Goal: Task Accomplishment & Management: Complete application form

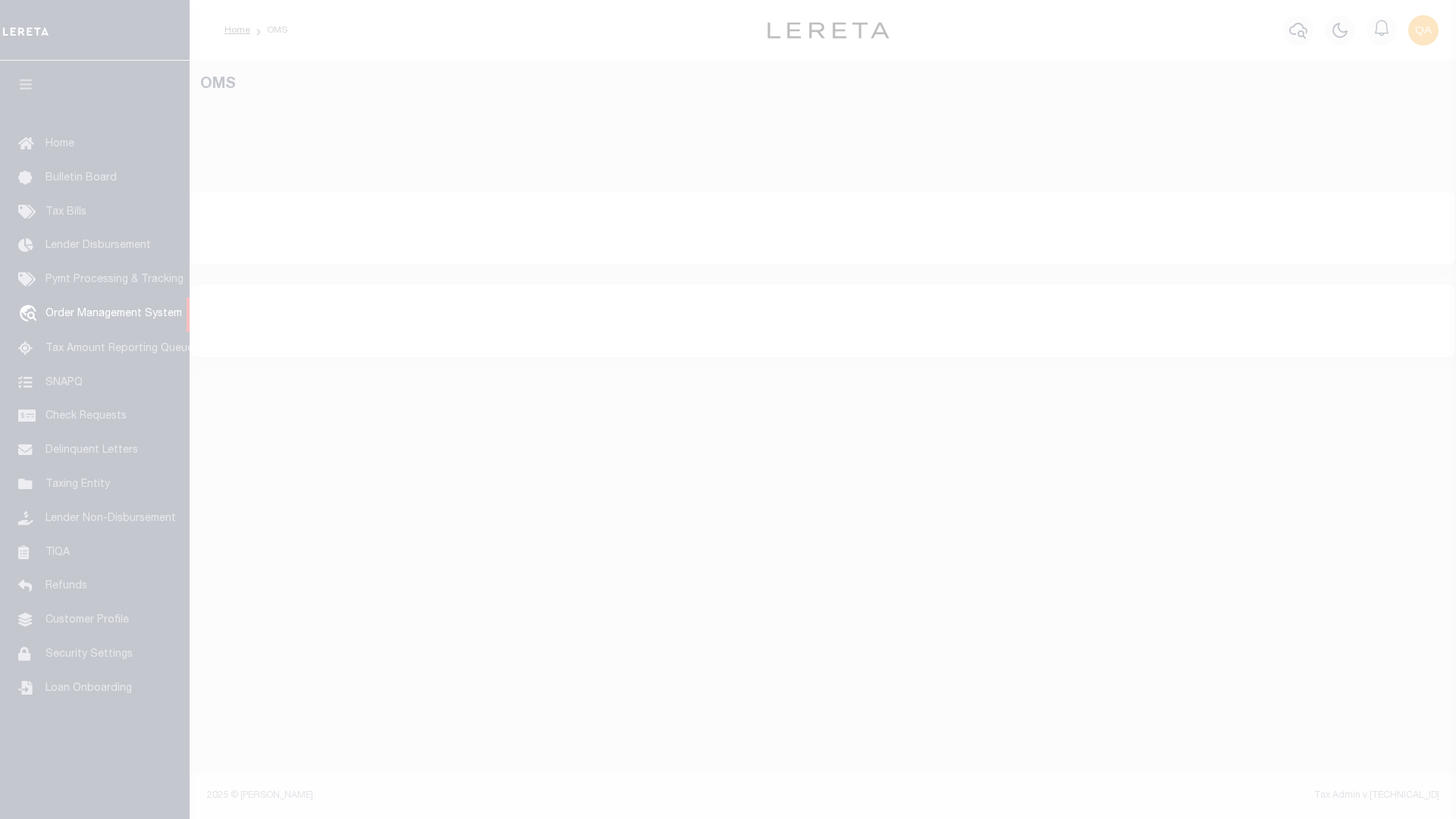
select select "200"
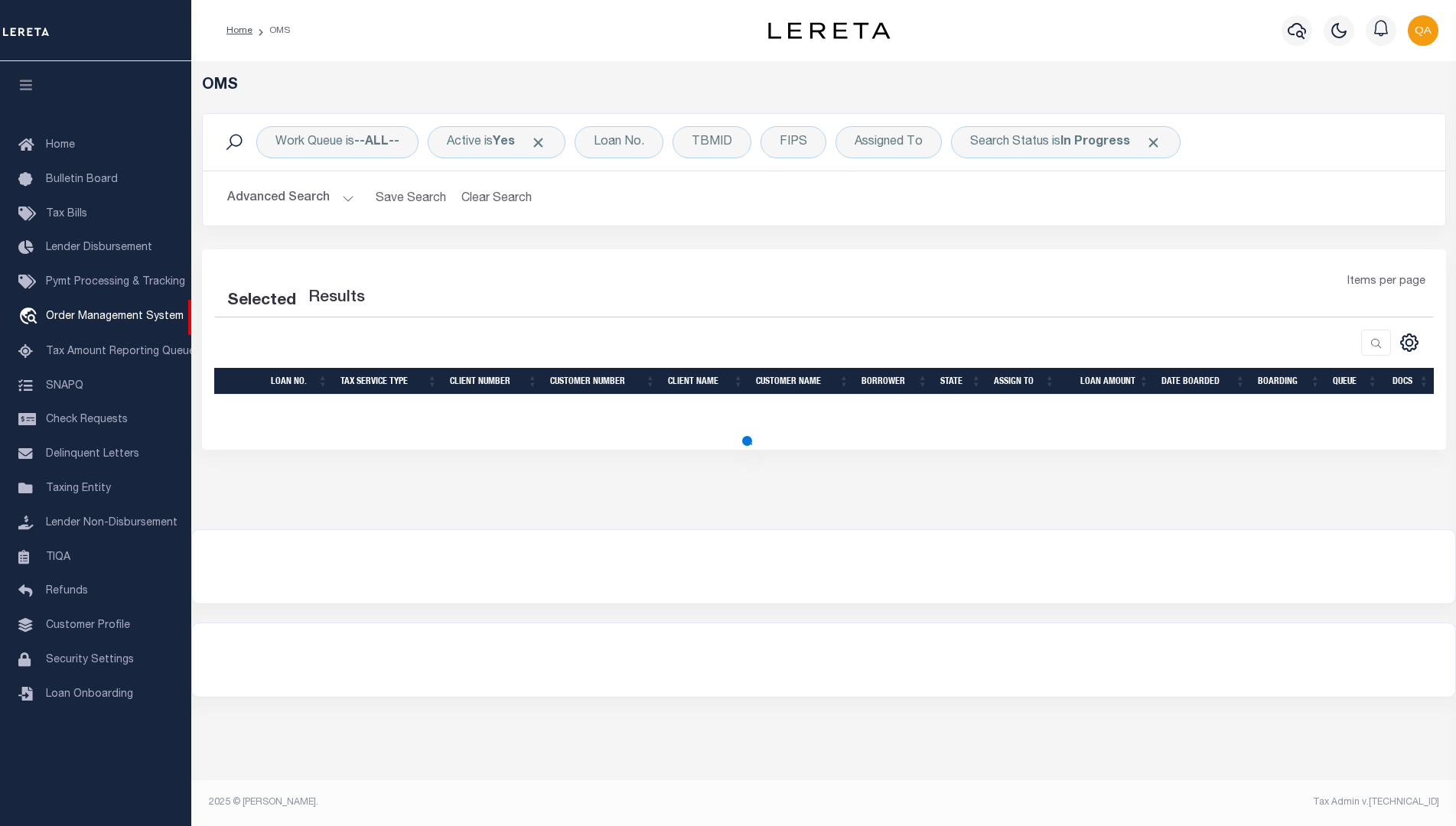
click at [544, 142] on span at bounding box center [538, 143] width 16 height 16
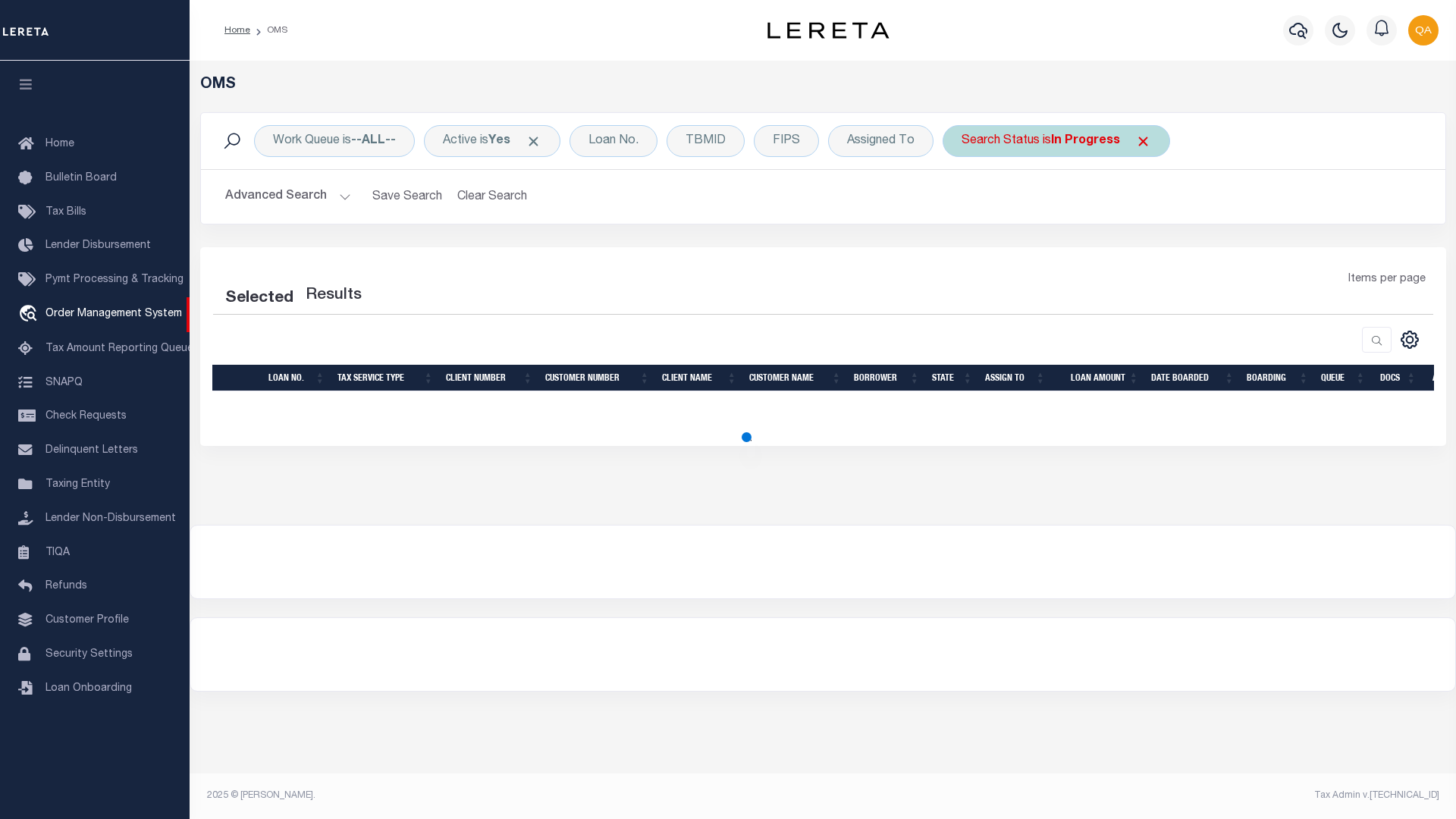
click at [1136, 141] on span at bounding box center [1143, 141] width 16 height 16
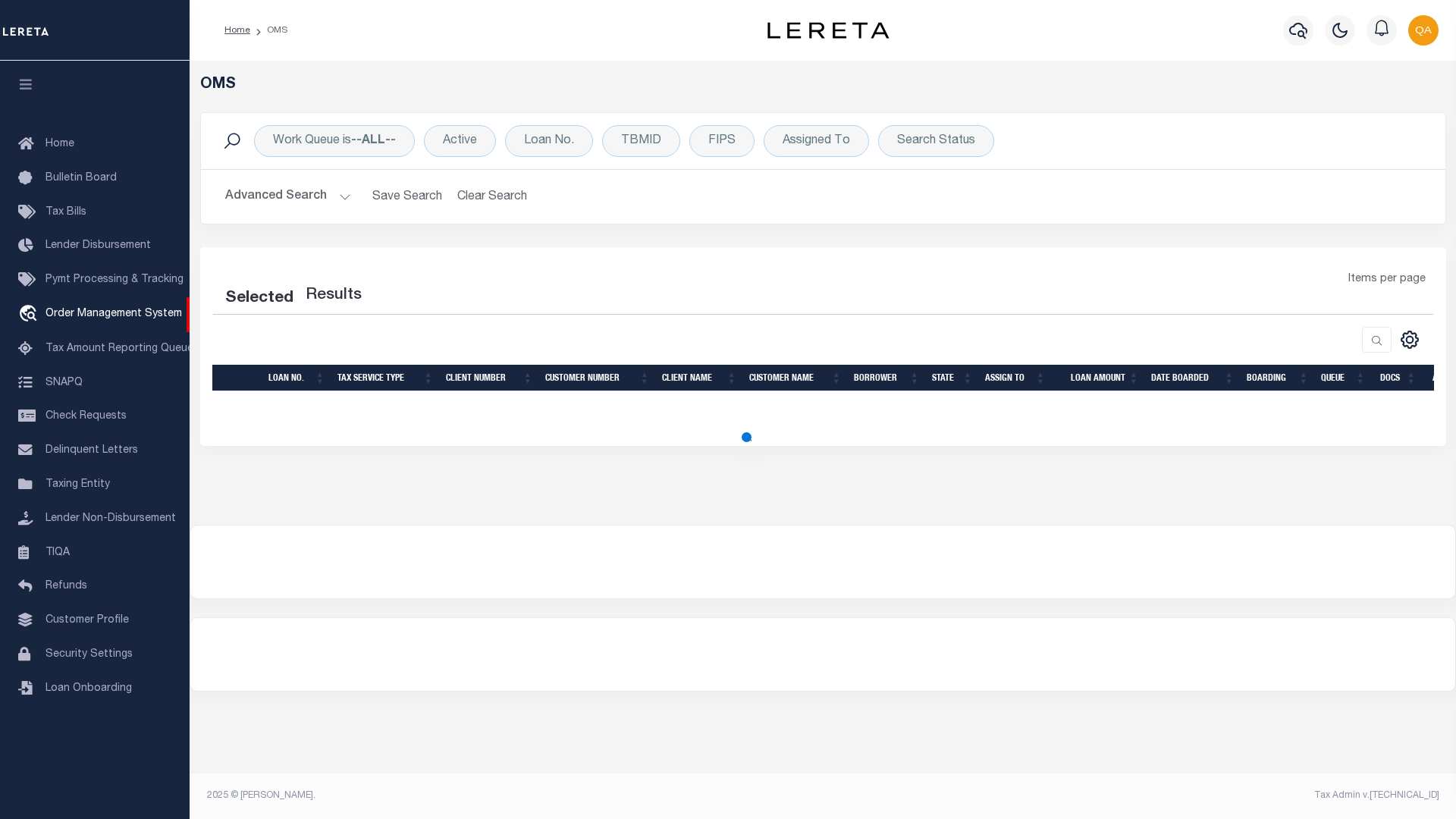
select select "200"
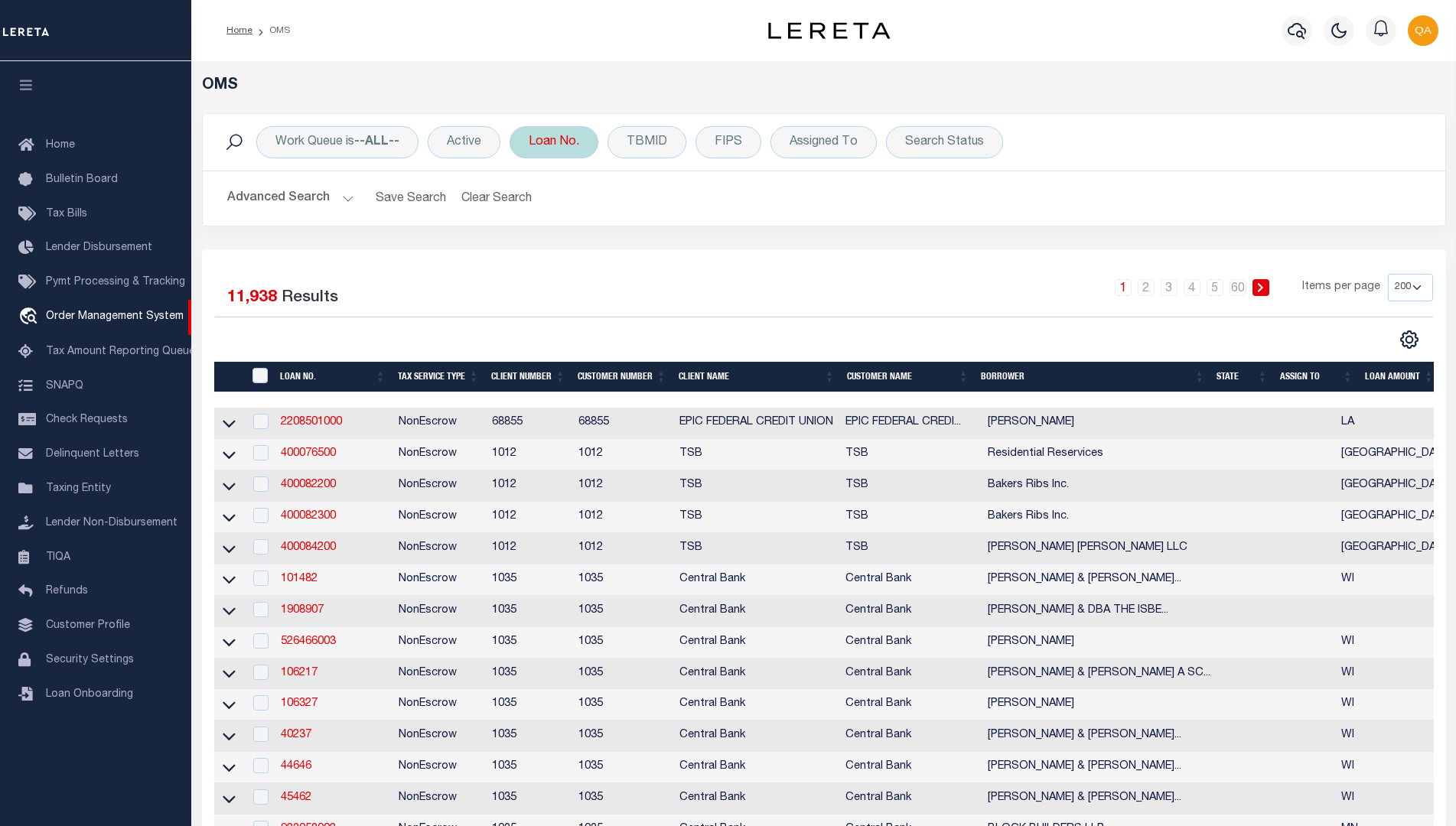
click at [555, 142] on div "Loan No." at bounding box center [553, 143] width 89 height 32
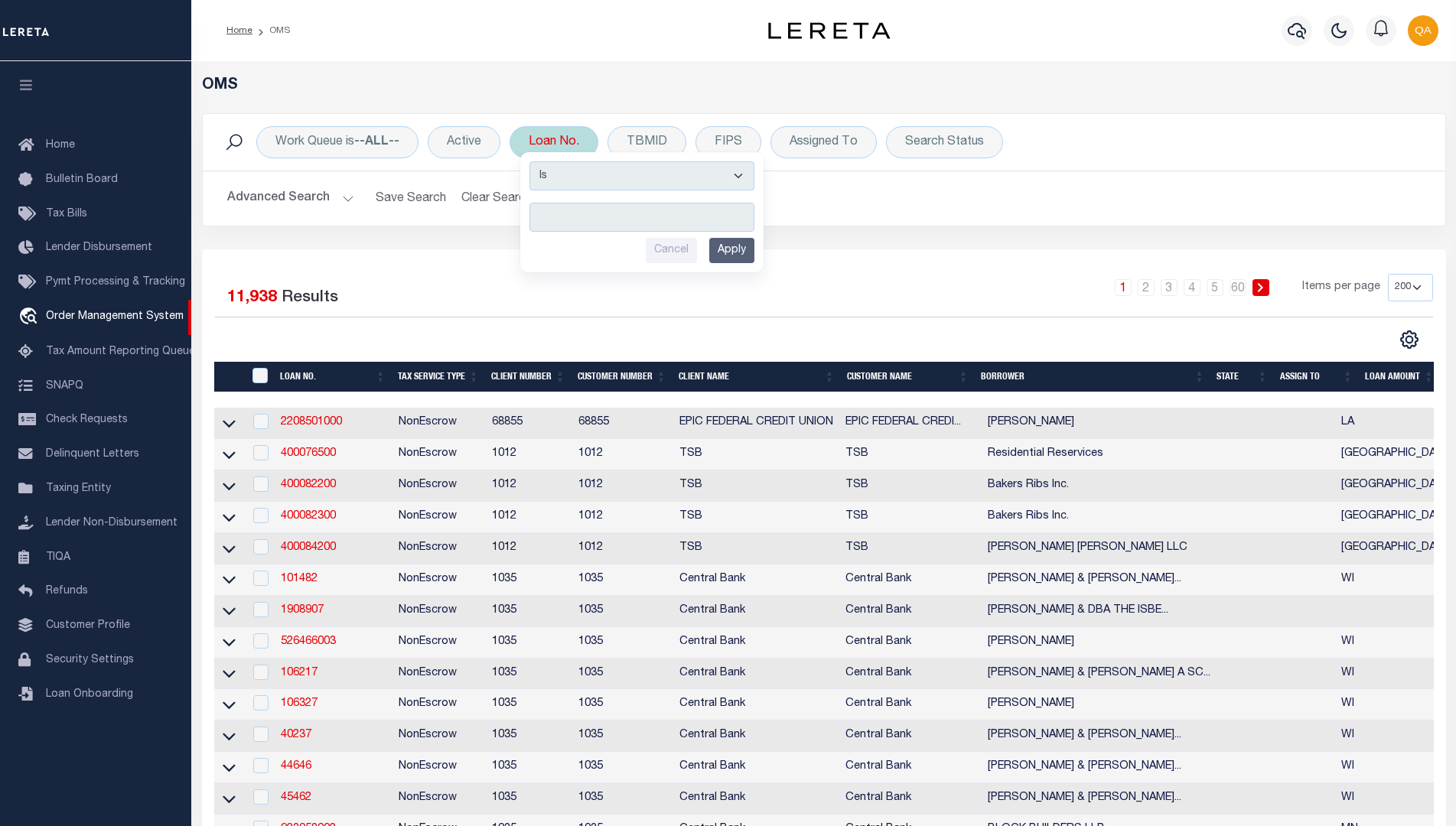
type input "Automation-09-11-25T08:00:45-1"
click at [734, 250] on input "Apply" at bounding box center [731, 250] width 46 height 25
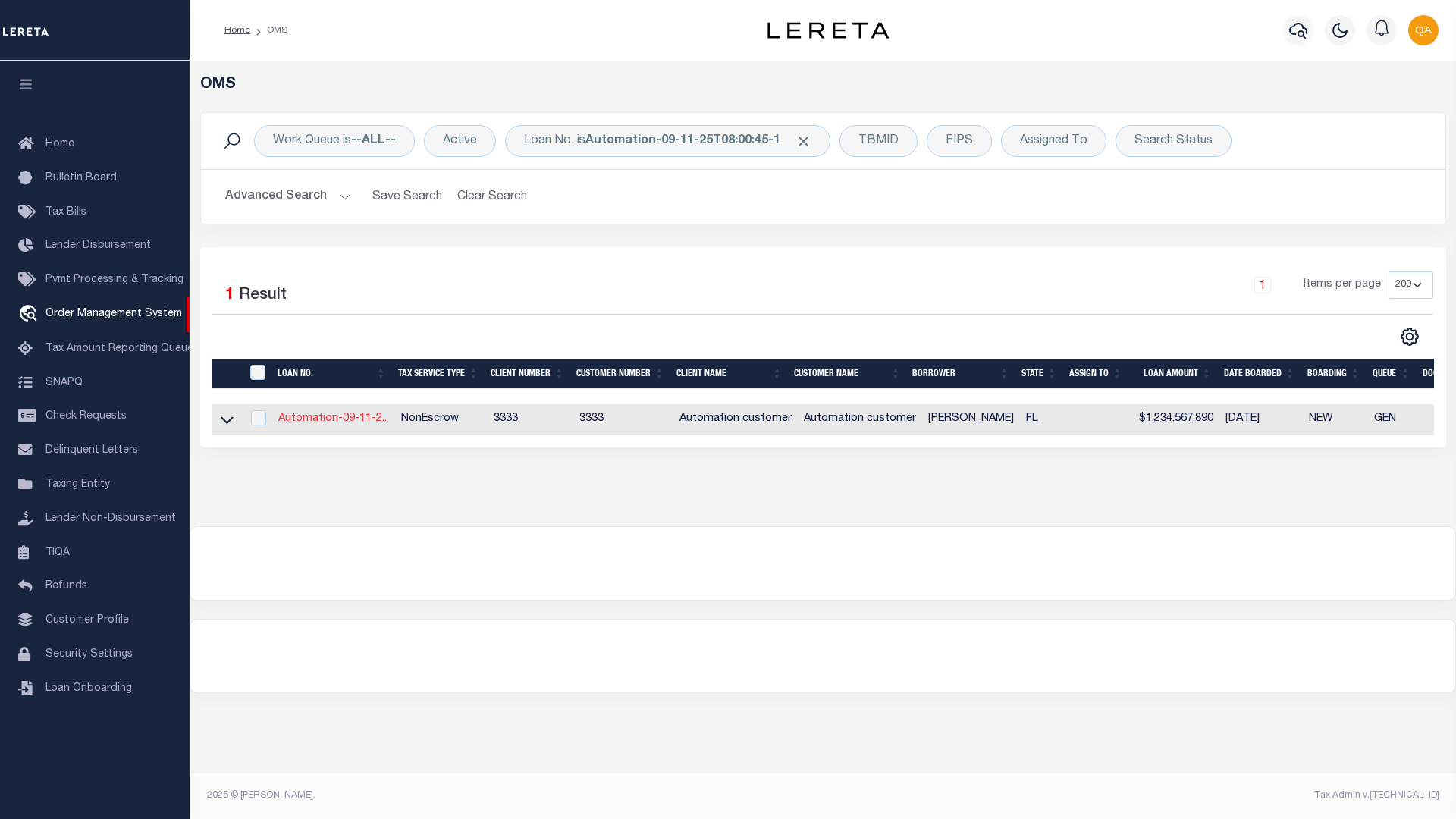
click at [333, 420] on link "Automation-09-11-2..." at bounding box center [333, 418] width 111 height 11
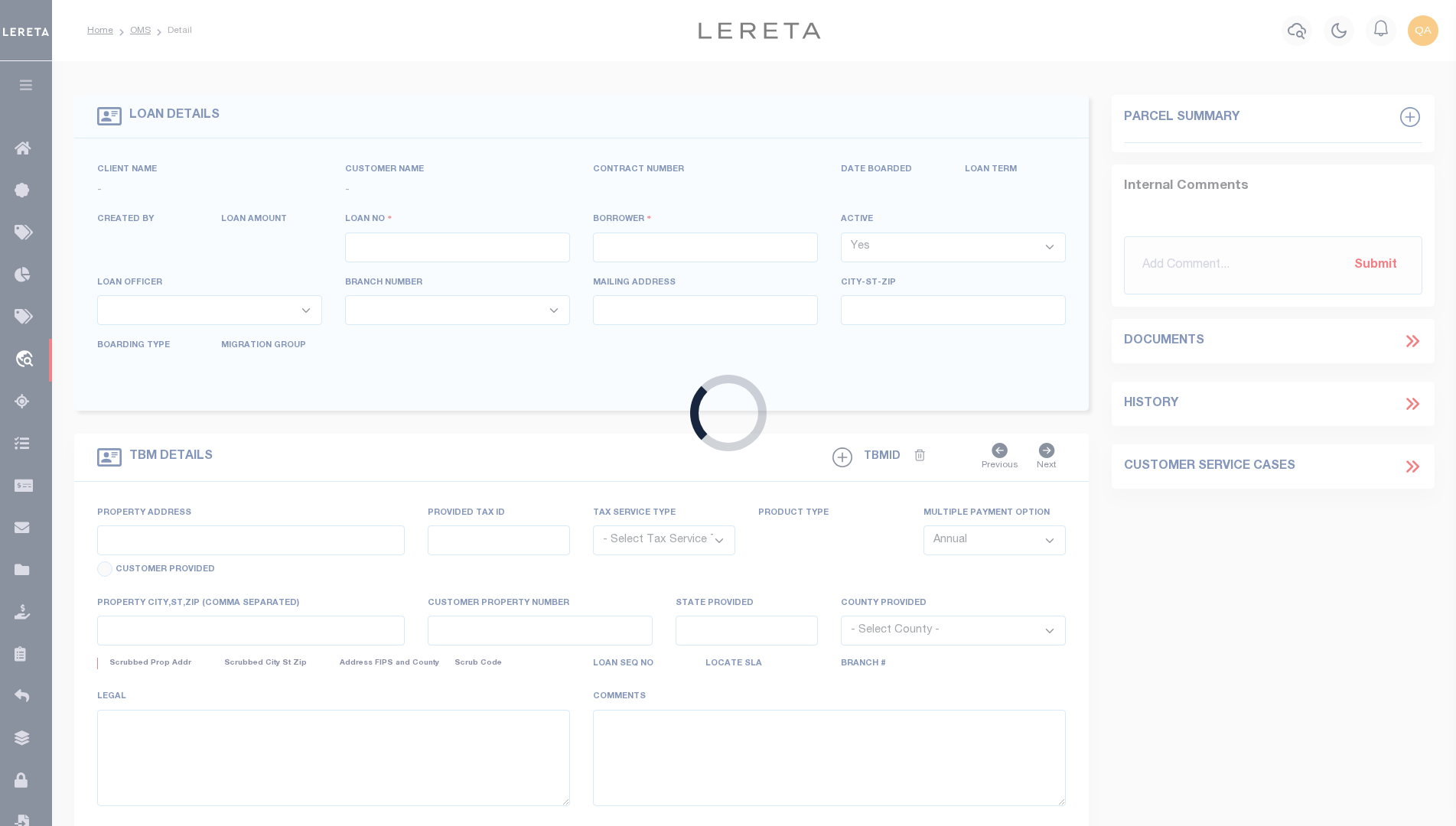
type input "Automation-09-11-25T08:00:45-1"
type input "[PERSON_NAME]"
select select
type input "[STREET_ADDRESS]"
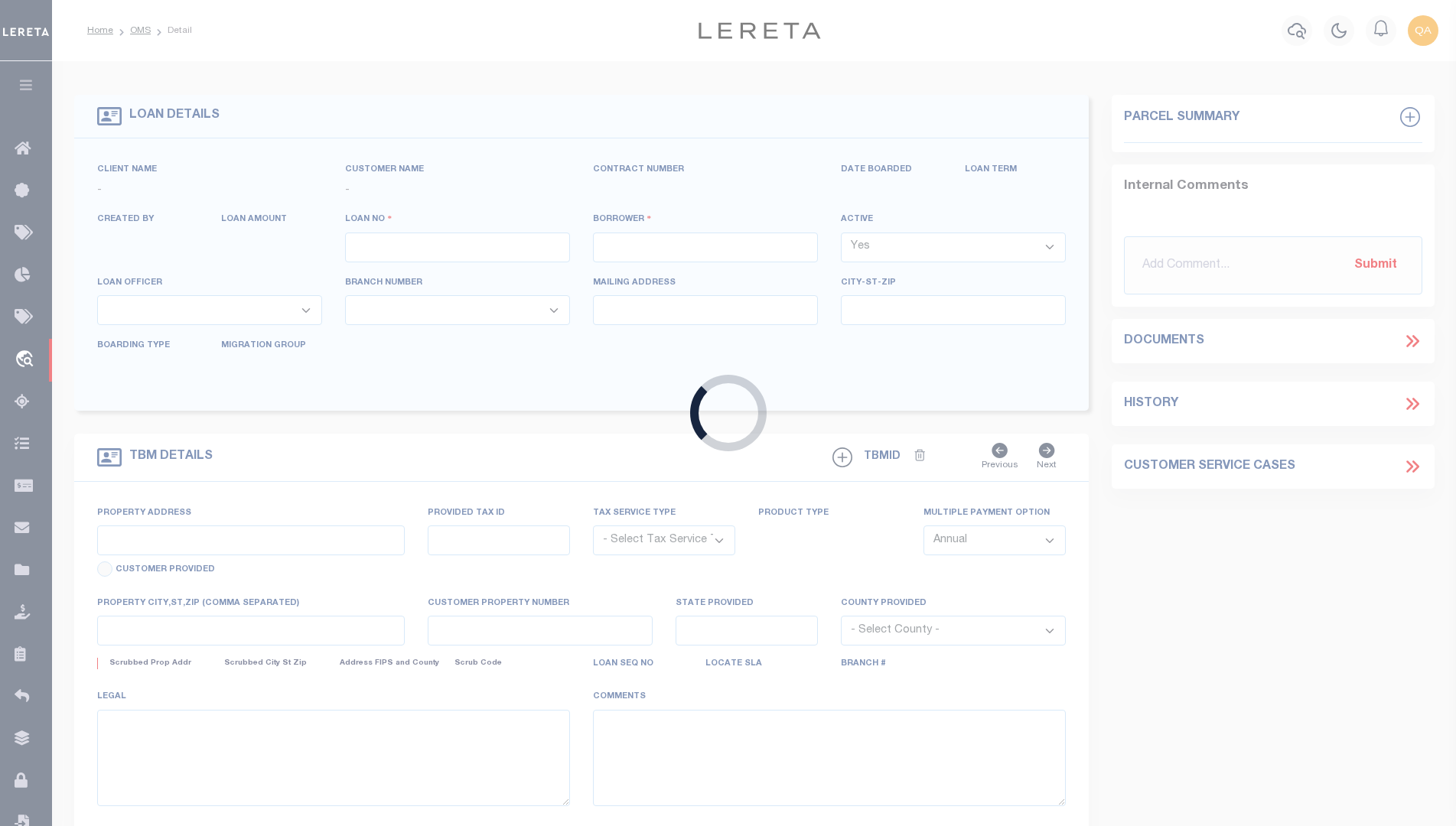
type input "[PERSON_NAME][GEOGRAPHIC_DATA] 33189-3936"
type input "[DATE]"
select select "10"
select select "NonEscrow"
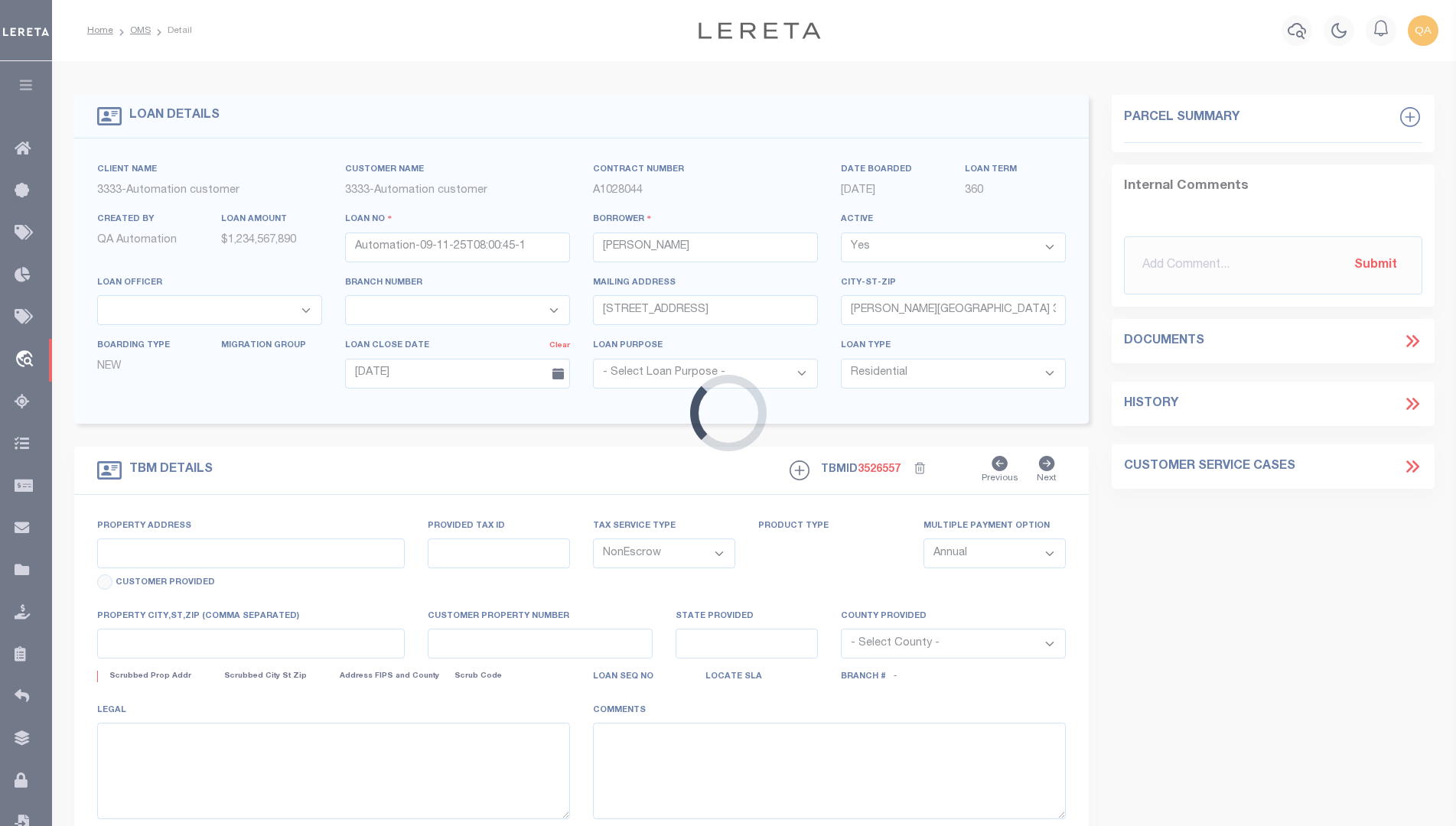
type input "[STREET_ADDRESS]"
select select
type input "[PERSON_NAME][GEOGRAPHIC_DATA] 33189-3936"
type input "FL"
select select "155695"
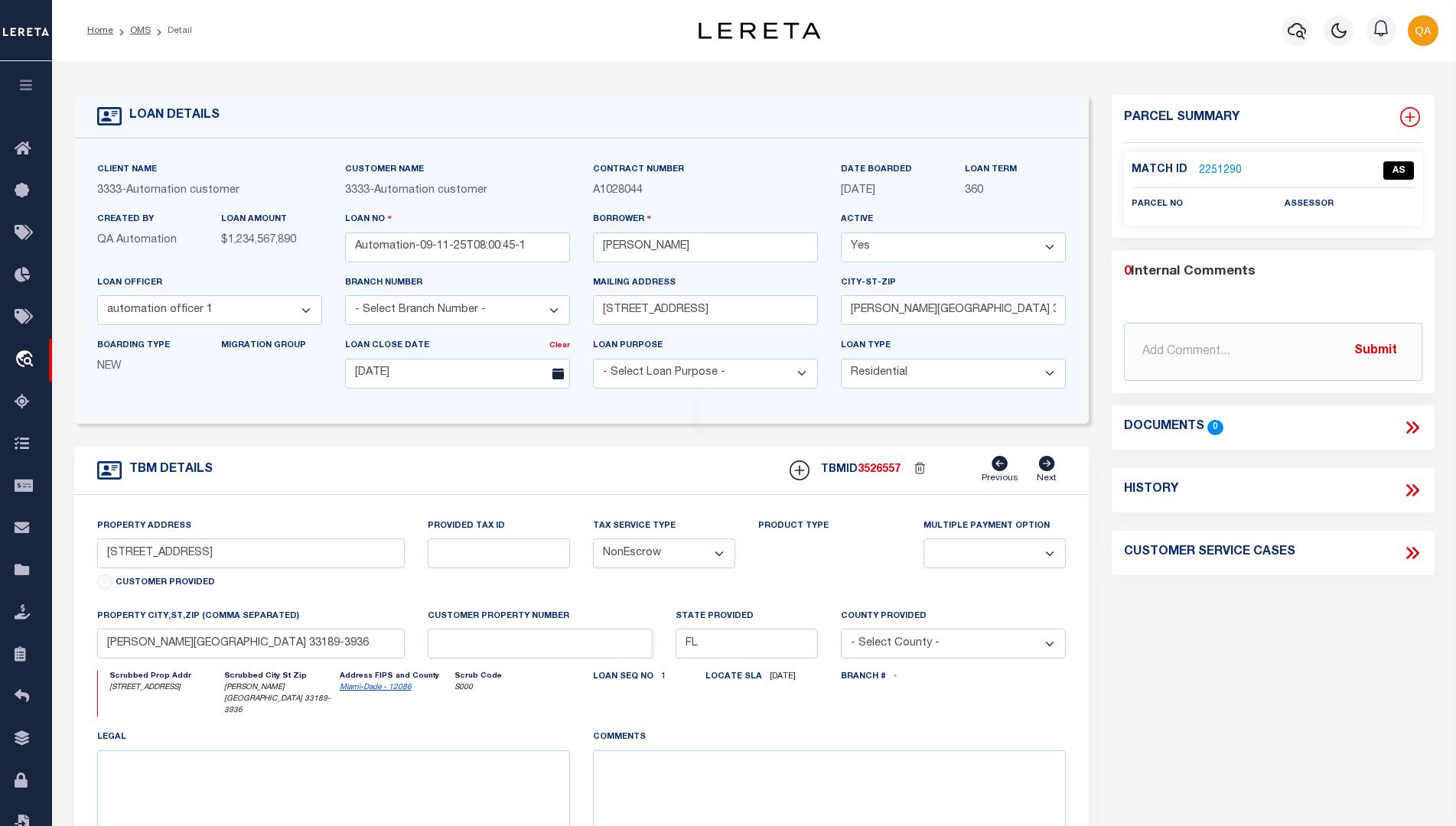
click at [1410, 117] on icon at bounding box center [1410, 117] width 10 height 10
